Goal: Find specific page/section: Find specific page/section

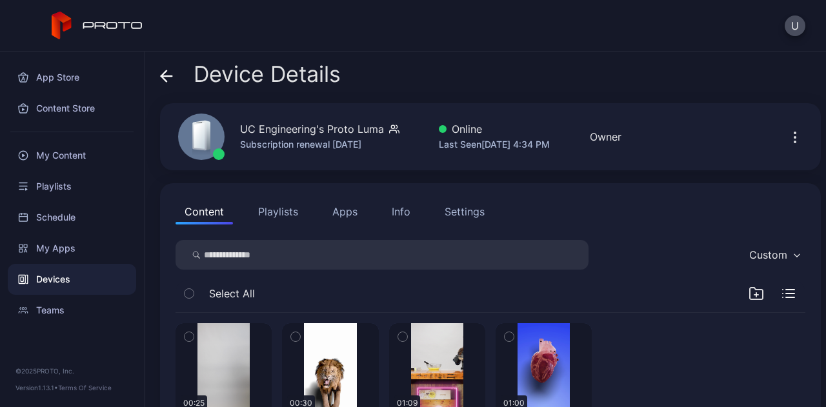
click at [170, 78] on icon at bounding box center [166, 76] width 13 height 13
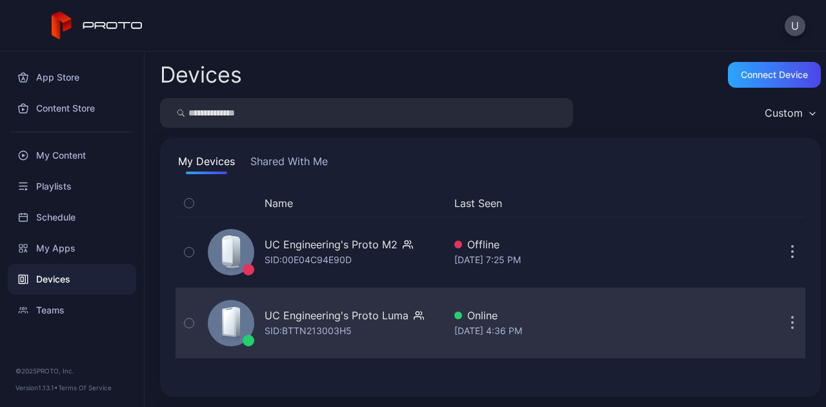
click at [779, 326] on button "button" at bounding box center [792, 323] width 26 height 26
click at [187, 325] on icon "button" at bounding box center [189, 323] width 9 height 14
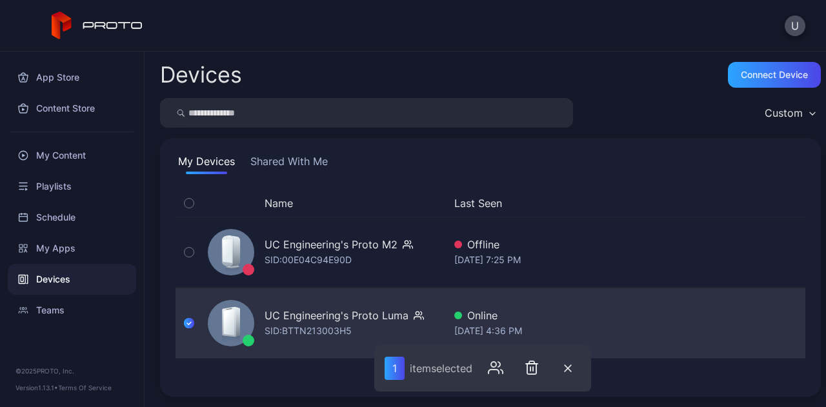
click at [186, 326] on icon "button" at bounding box center [189, 323] width 10 height 14
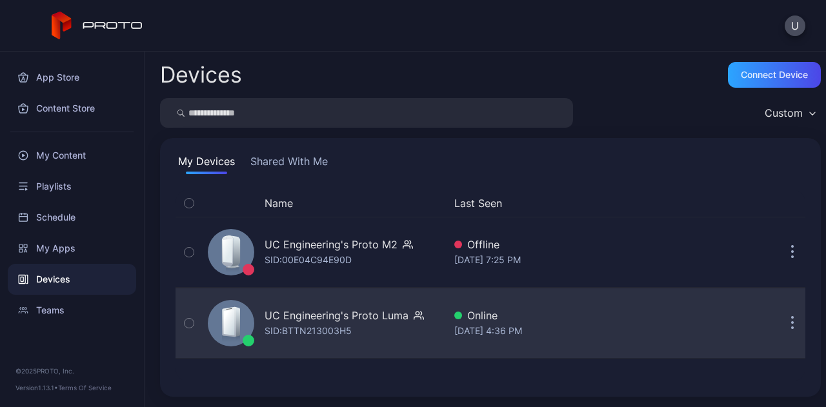
click at [188, 319] on icon "button" at bounding box center [189, 323] width 9 height 14
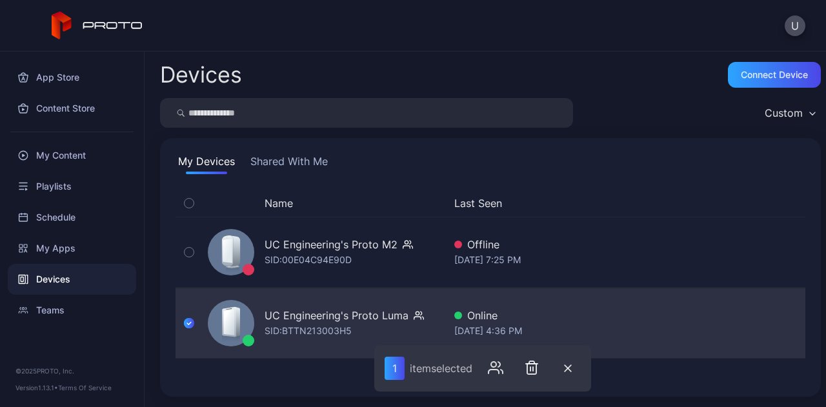
click at [188, 319] on icon "button" at bounding box center [189, 323] width 10 height 14
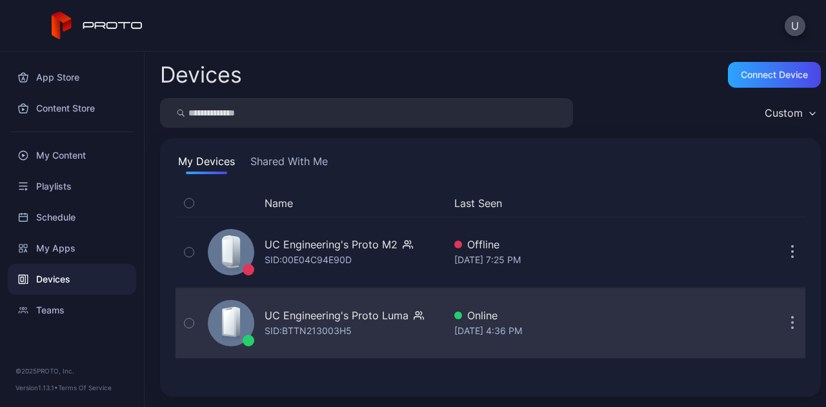
click at [791, 325] on icon "button" at bounding box center [792, 323] width 3 height 15
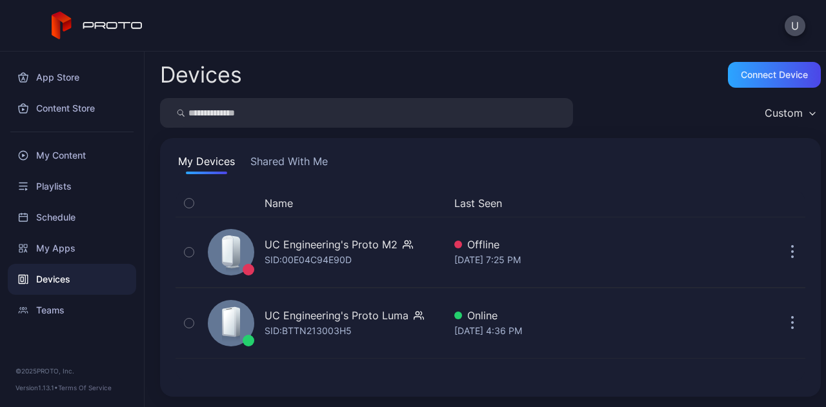
click at [765, 117] on div "Custom" at bounding box center [784, 112] width 38 height 13
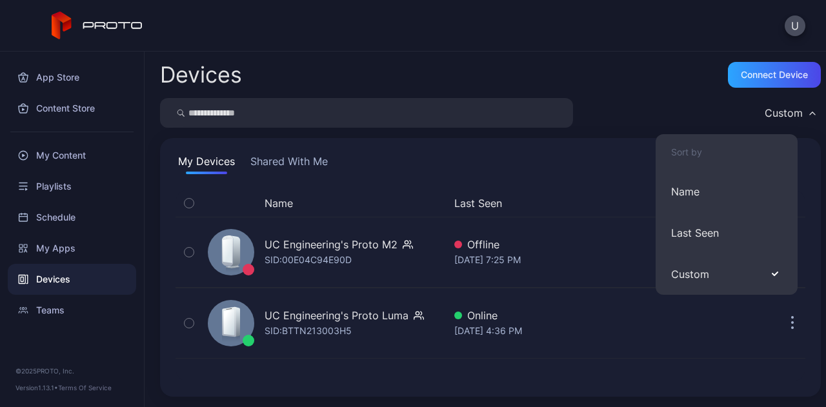
click at [672, 85] on div "Devices Connect device" at bounding box center [490, 75] width 661 height 26
